Goal: Check status: Check status

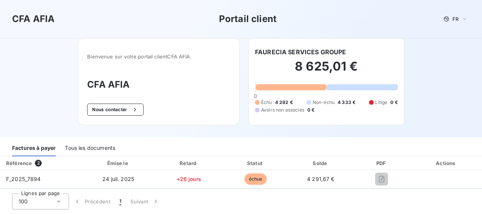
scroll to position [76, 0]
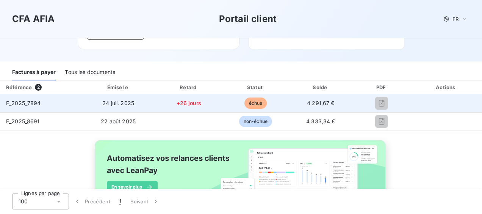
click at [102, 96] on td "24 juil. 2025" at bounding box center [118, 103] width 74 height 18
click at [102, 100] on span "24 juil. 2025" at bounding box center [118, 103] width 32 height 6
click at [247, 106] on span "échue" at bounding box center [255, 102] width 23 height 11
click at [252, 102] on span "échue" at bounding box center [255, 102] width 23 height 11
click at [383, 102] on div at bounding box center [382, 103] width 46 height 12
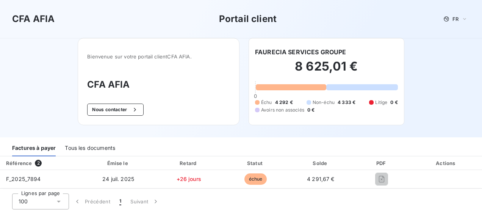
scroll to position [0, 0]
click at [91, 146] on div "Tous les documents" at bounding box center [90, 148] width 50 height 16
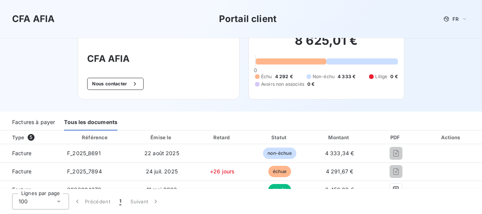
scroll to position [38, 0]
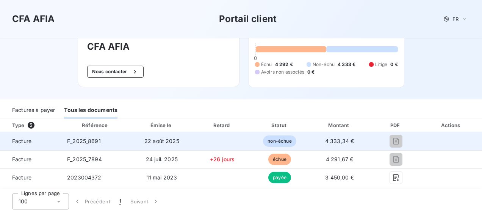
click at [398, 141] on div at bounding box center [396, 141] width 38 height 12
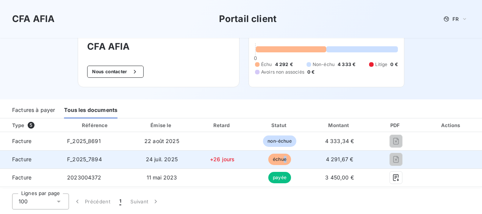
click at [280, 161] on span "échue" at bounding box center [279, 158] width 23 height 11
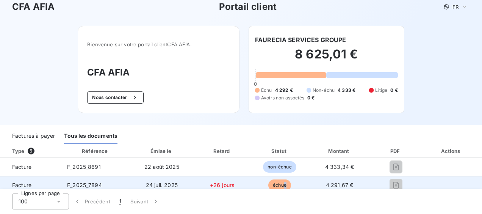
scroll to position [0, 0]
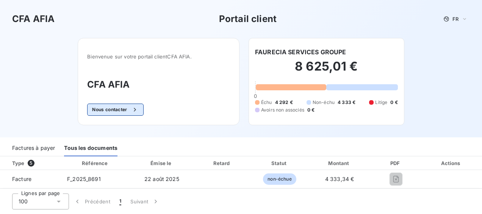
click at [131, 109] on icon "button" at bounding box center [135, 110] width 8 height 8
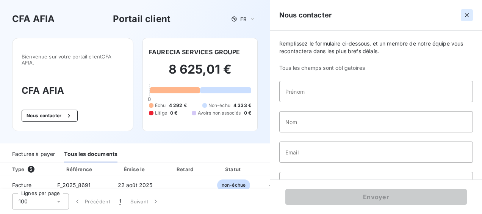
click at [465, 17] on icon "button" at bounding box center [467, 15] width 8 height 8
